Goal: Information Seeking & Learning: Learn about a topic

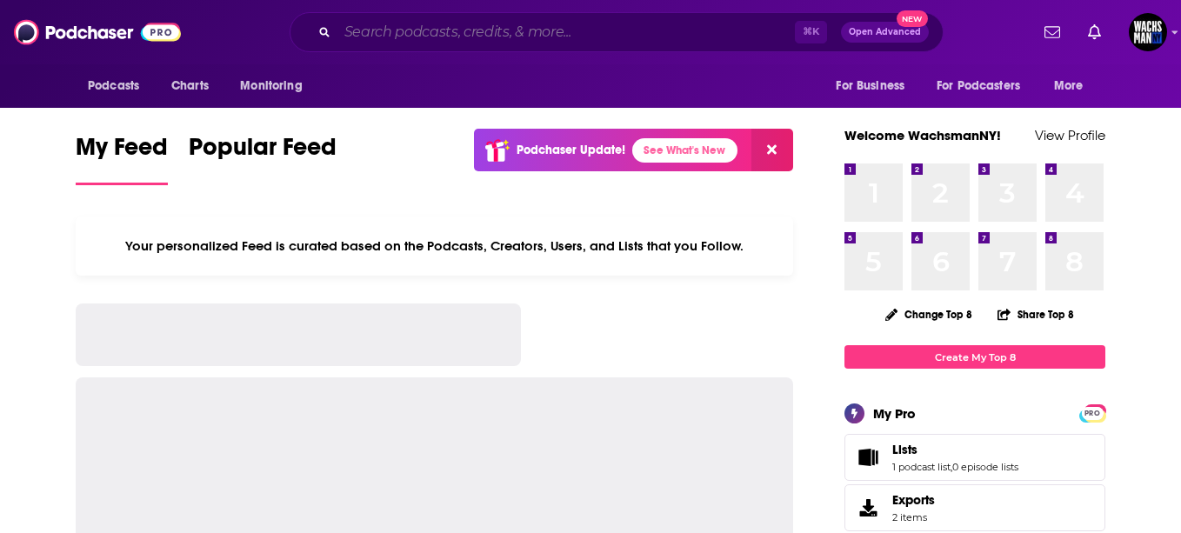
click at [408, 38] on input "Search podcasts, credits, & more..." at bounding box center [566, 32] width 458 height 28
paste input "The Next Innovation"
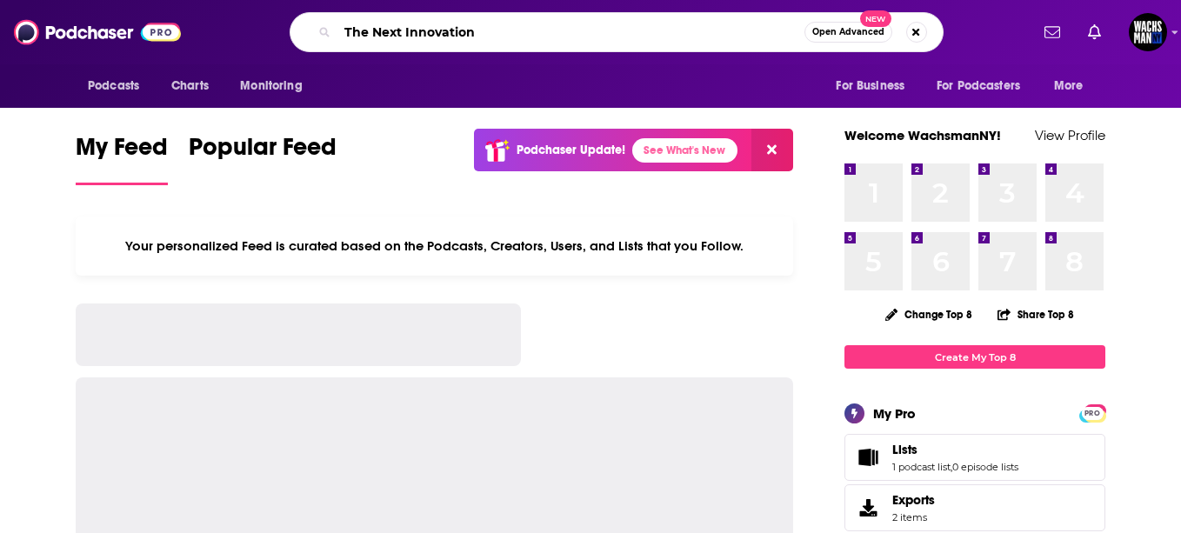
type input "The Next Innovation"
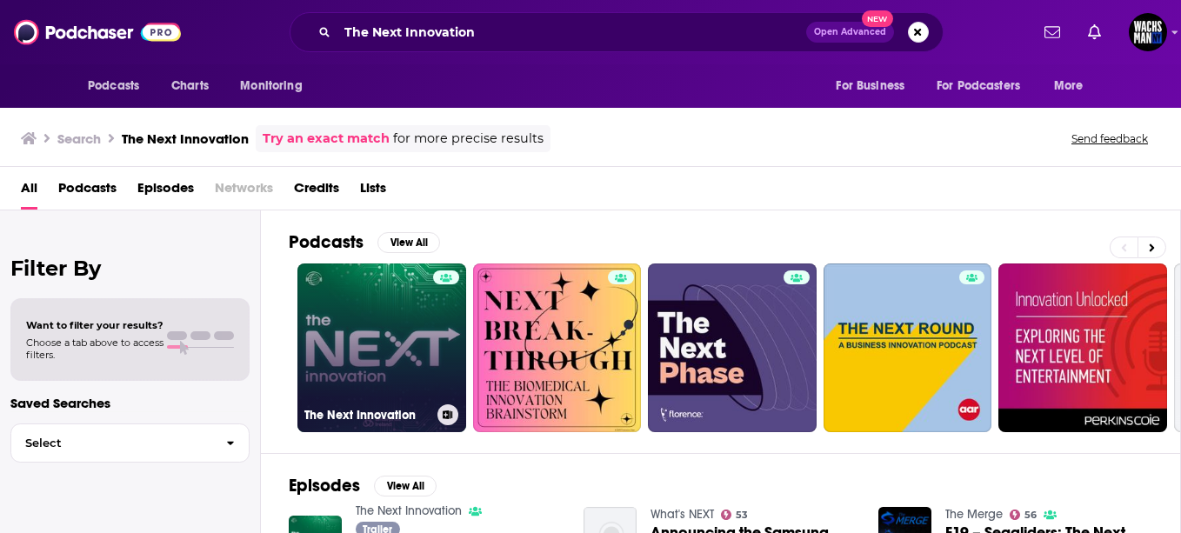
click at [399, 295] on link "The Next Innovation" at bounding box center [381, 348] width 169 height 169
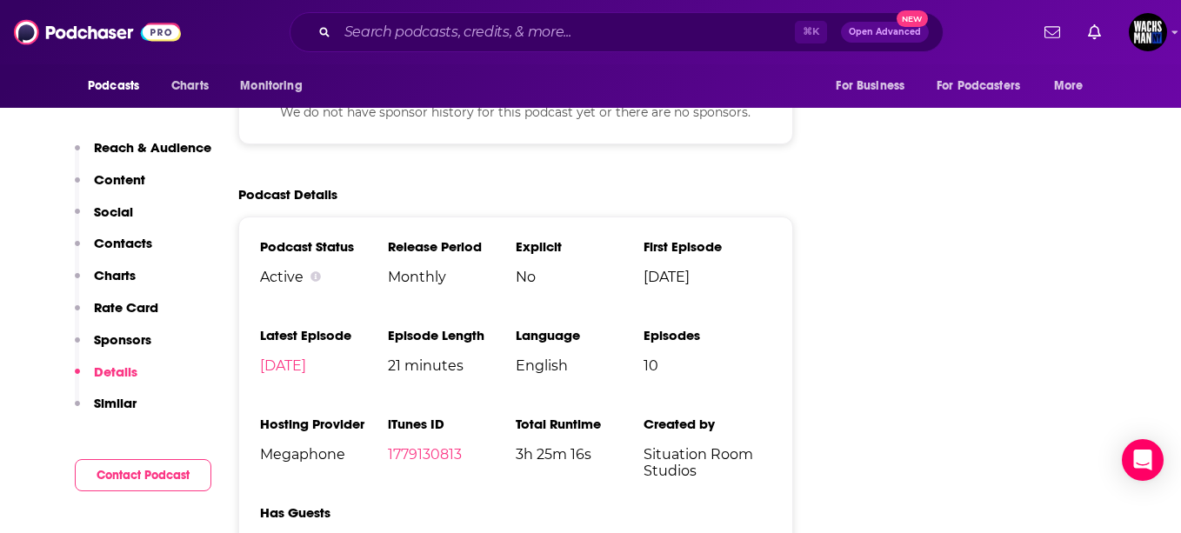
scroll to position [2011, 0]
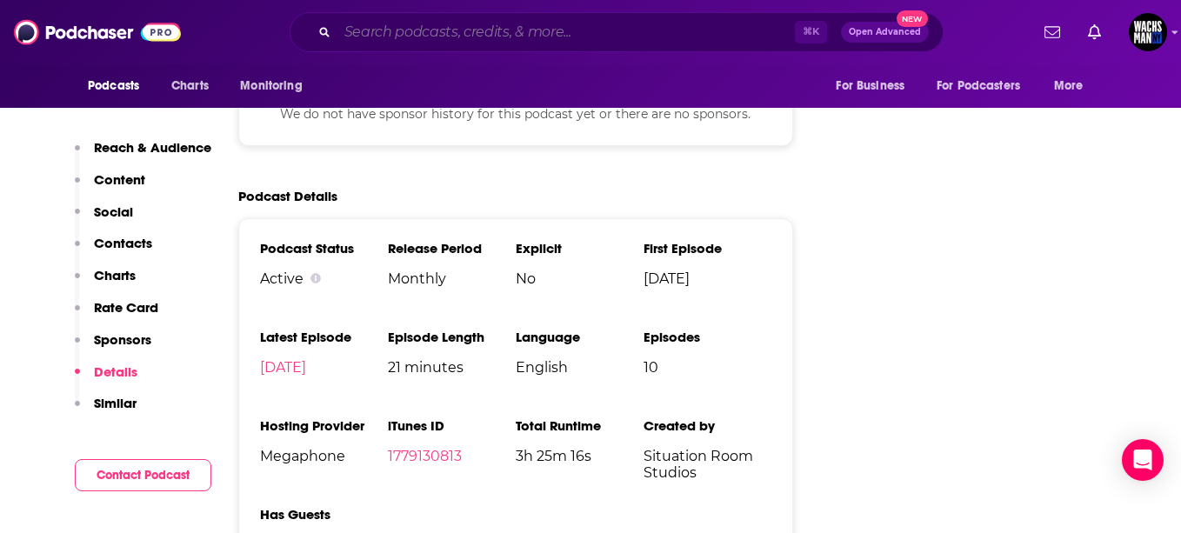
click at [407, 34] on input "Search podcasts, credits, & more..." at bounding box center [566, 32] width 458 height 28
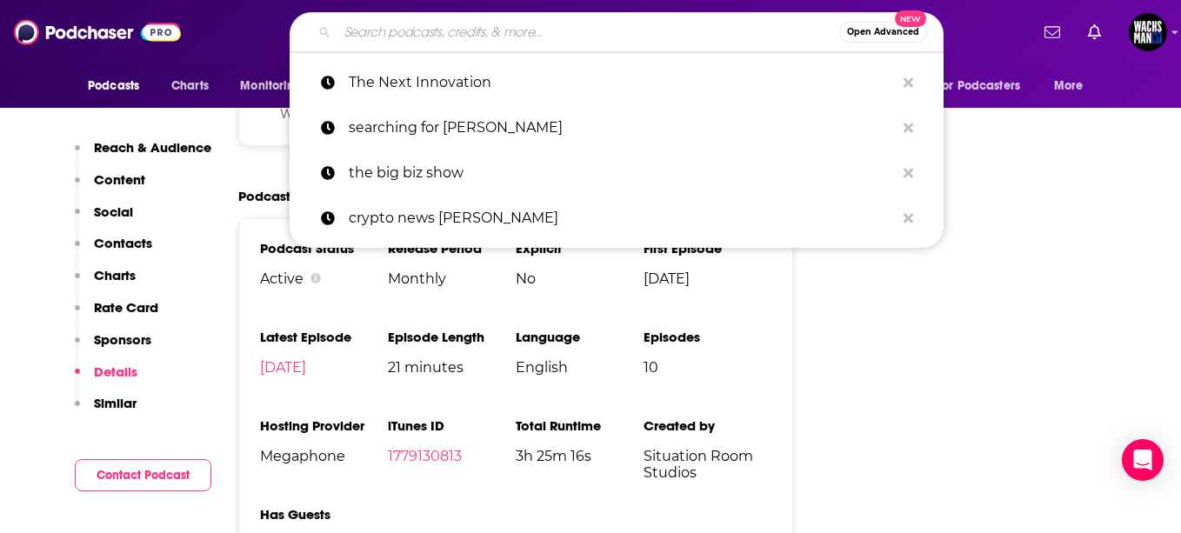
paste input "TTV Finance"
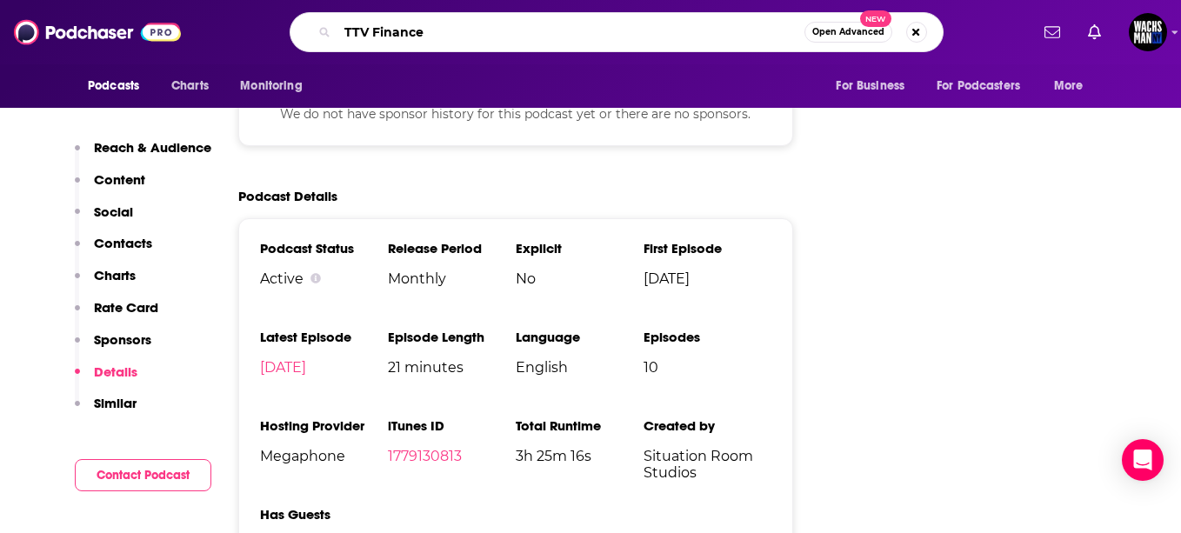
drag, startPoint x: 380, startPoint y: 36, endPoint x: 511, endPoint y: 41, distance: 130.6
click at [511, 41] on input "TTV Finance" at bounding box center [570, 32] width 467 height 28
type input "TTV"
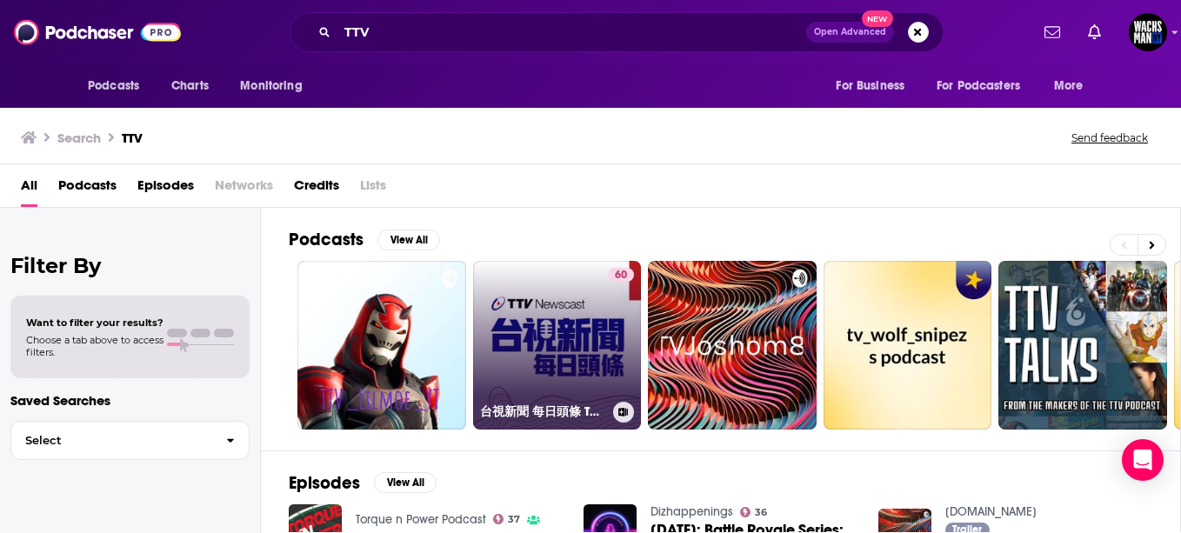
click at [504, 346] on link "60 台視新聞 每日頭條 Taiwan TTV NEWS" at bounding box center [557, 345] width 169 height 169
